Goal: Find specific page/section: Find specific page/section

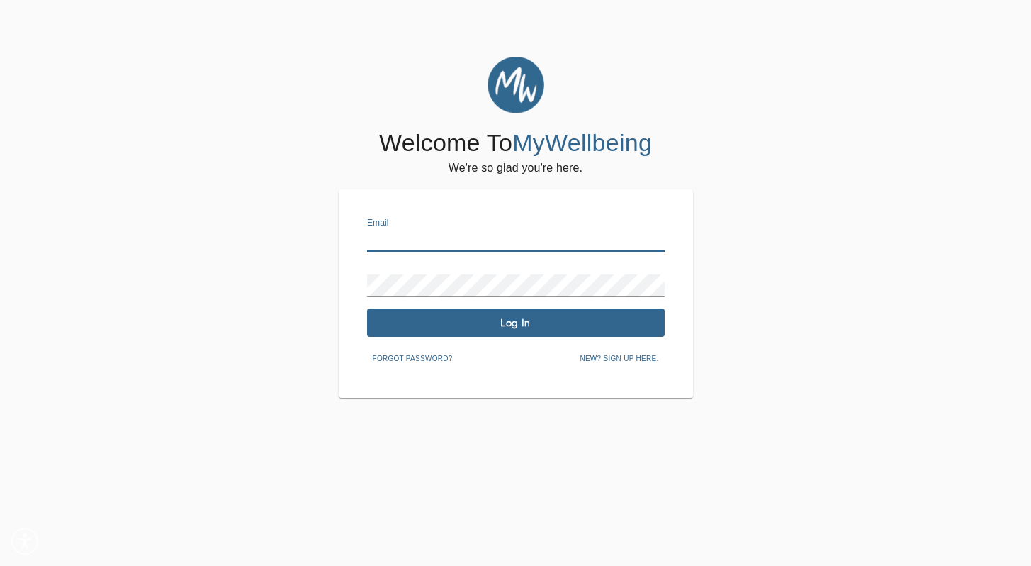
click at [503, 234] on input "text" at bounding box center [516, 240] width 298 height 23
type input "shaunte.gardener@mywellbeing.com"
click at [512, 325] on span "Log In" at bounding box center [516, 322] width 286 height 13
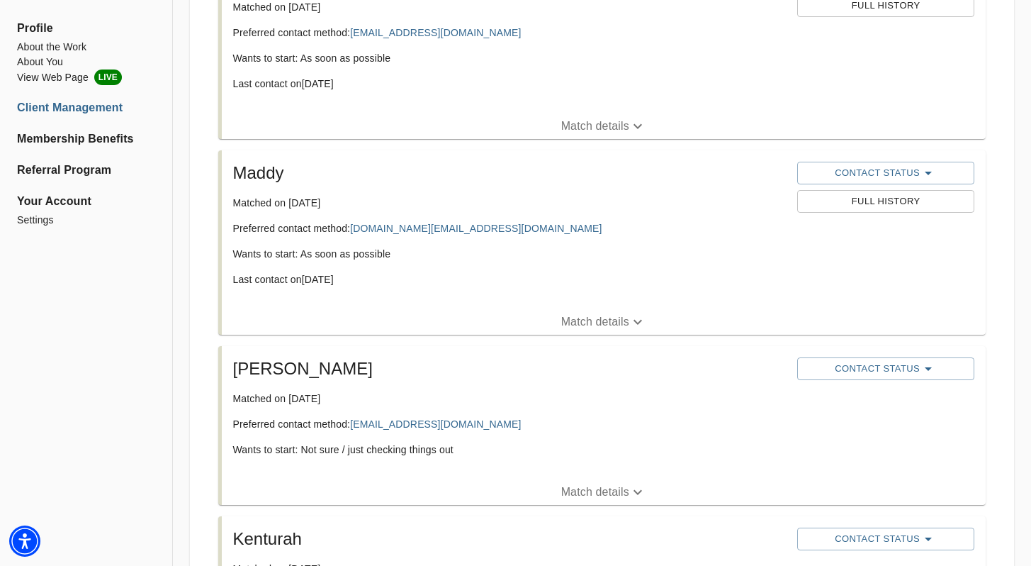
scroll to position [3287, 0]
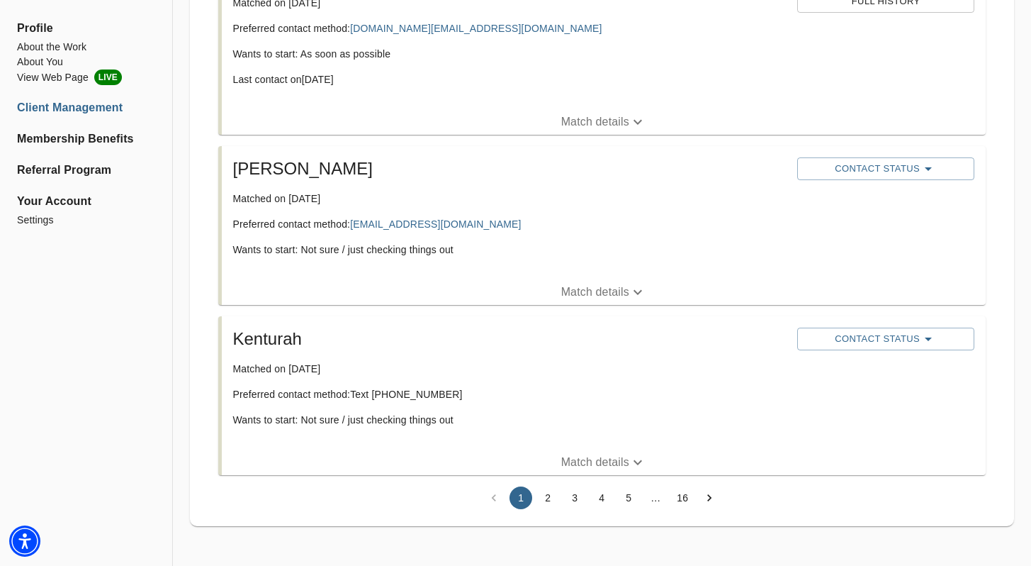
click at [551, 498] on button "2" at bounding box center [547, 497] width 23 height 23
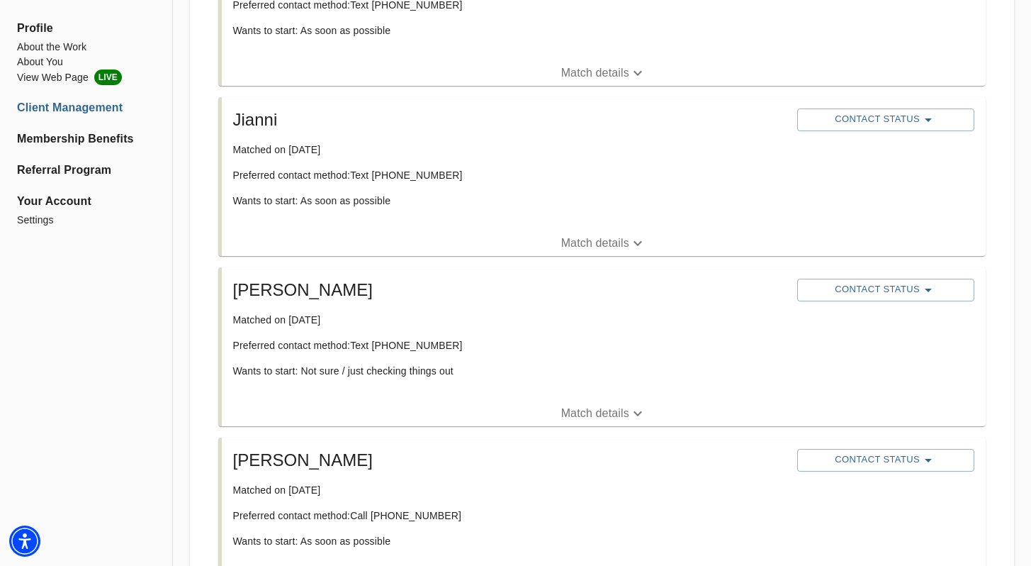
scroll to position [2308, 0]
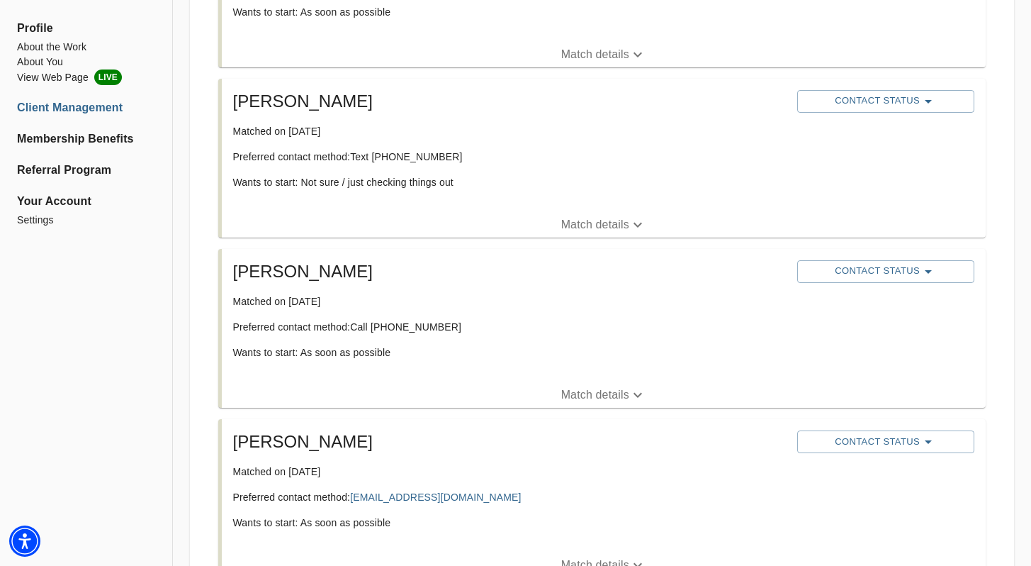
click at [583, 390] on p "Match details" at bounding box center [595, 394] width 68 height 17
